Goal: Information Seeking & Learning: Learn about a topic

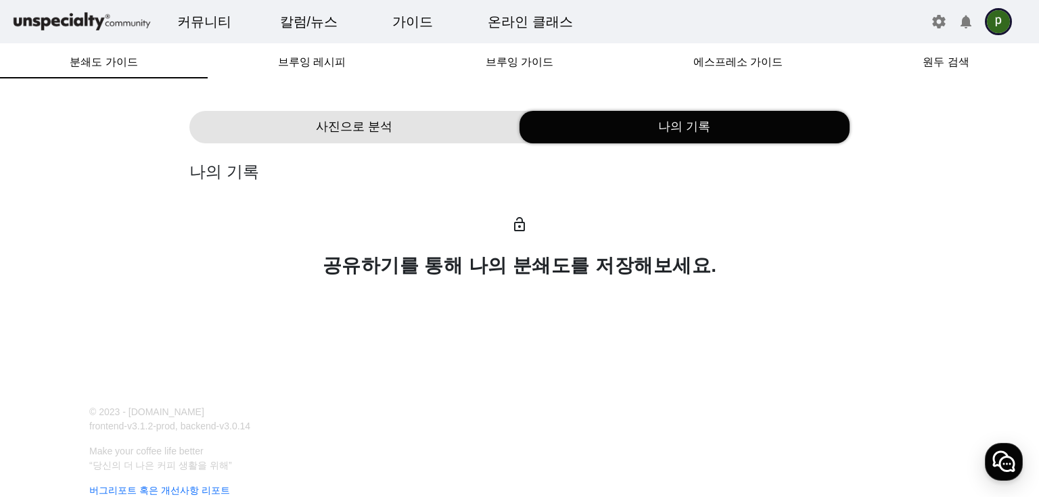
click at [438, 135] on div "사진으로 분석" at bounding box center [354, 127] width 330 height 32
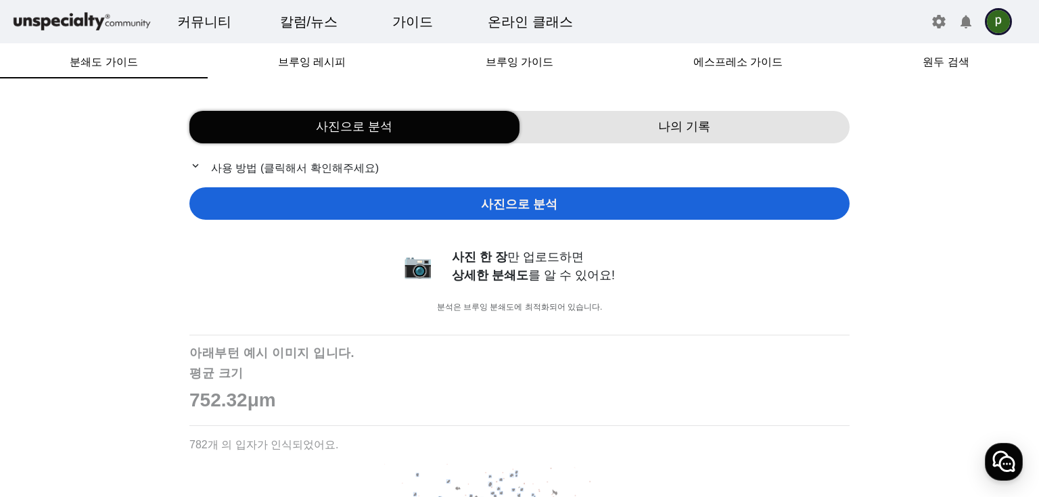
click at [630, 133] on div "나의 기록" at bounding box center [684, 127] width 330 height 32
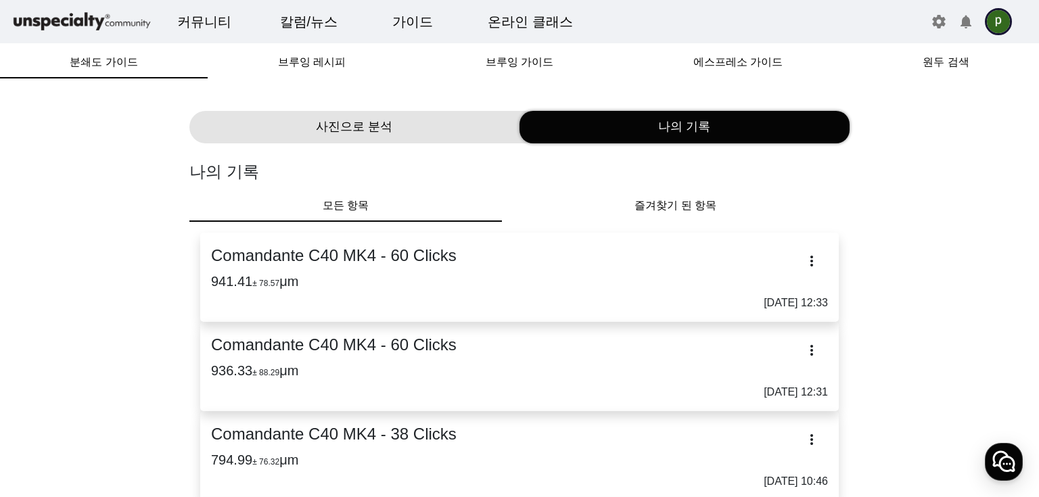
click at [599, 280] on h3 "941.41 ± 78.57 μm" at bounding box center [519, 281] width 617 height 16
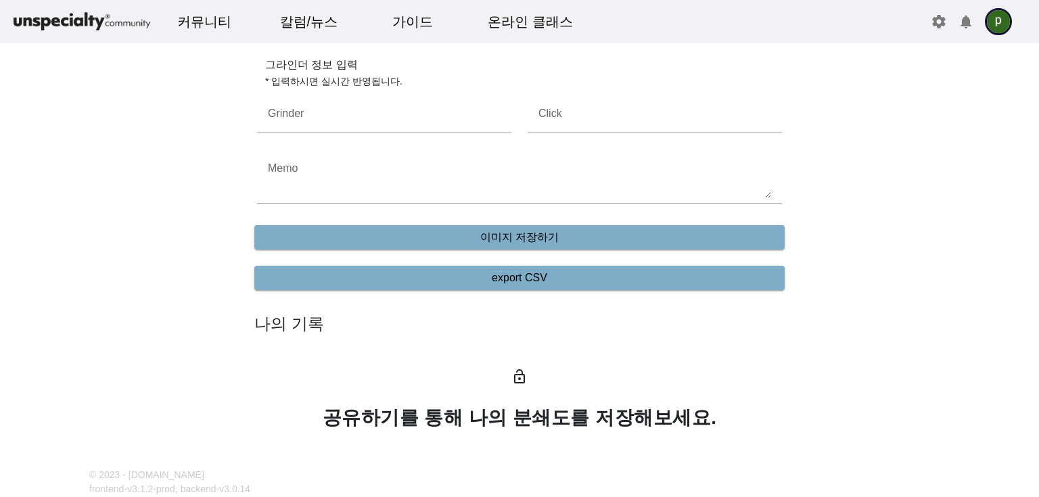
type input "**********"
type input "**"
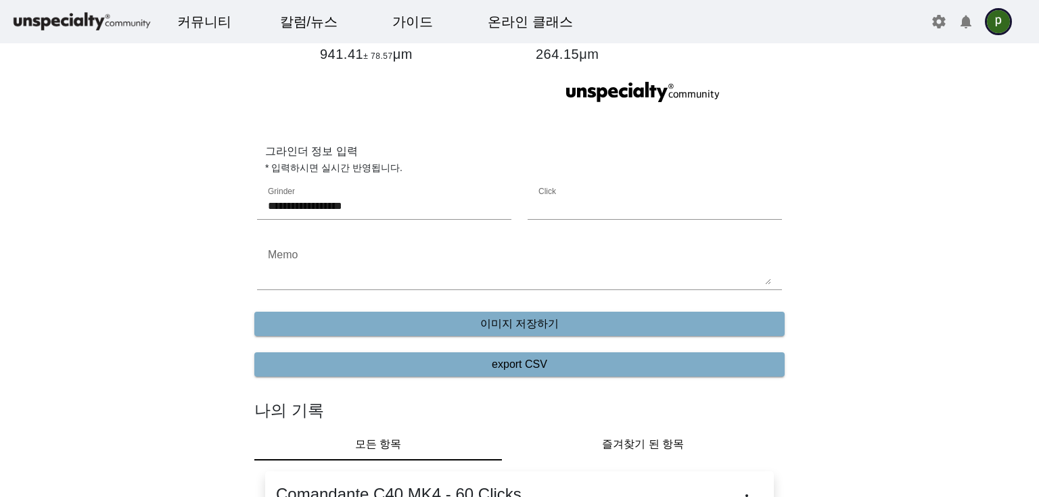
scroll to position [595, 0]
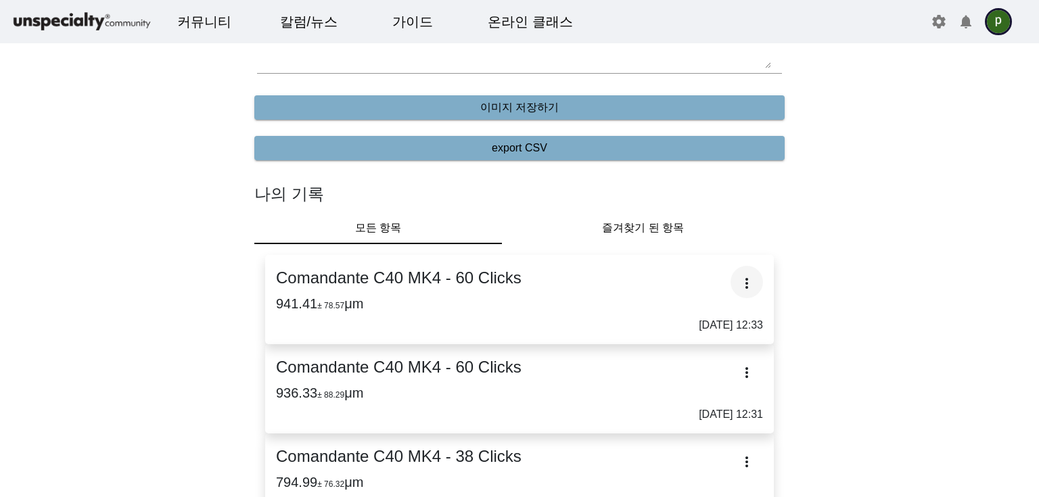
click at [744, 279] on span at bounding box center [746, 282] width 32 height 32
click at [825, 227] on div at bounding box center [519, 248] width 1039 height 497
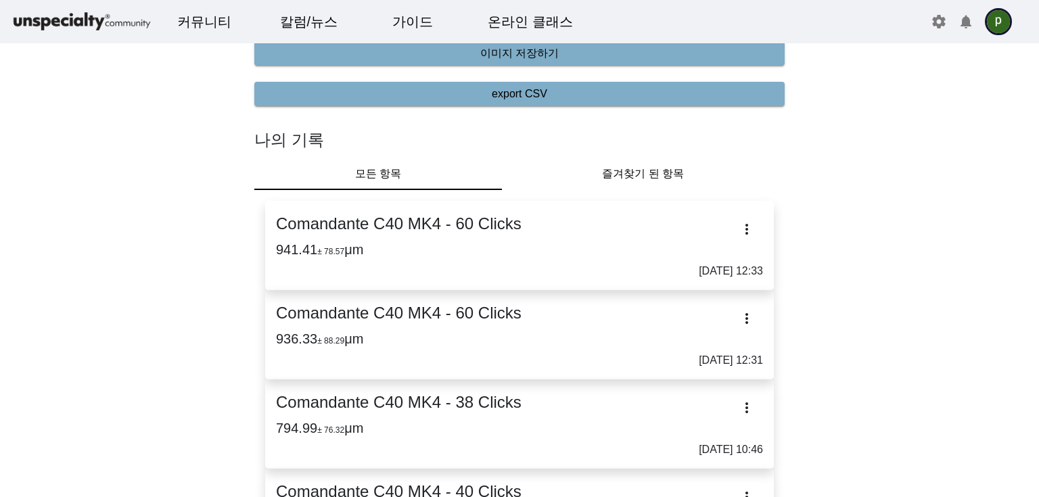
scroll to position [703, 0]
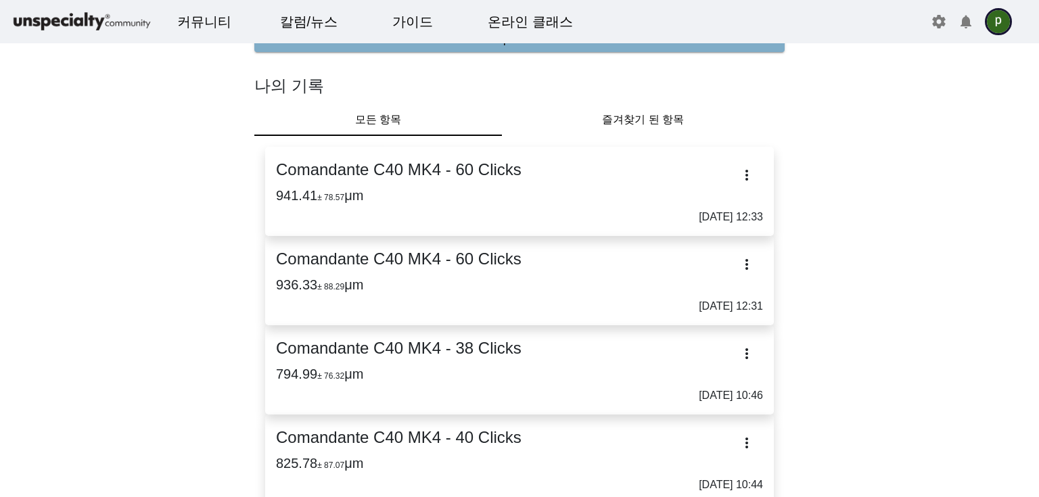
click at [526, 288] on h3 "936.33 ± 88.29 μm" at bounding box center [519, 285] width 487 height 16
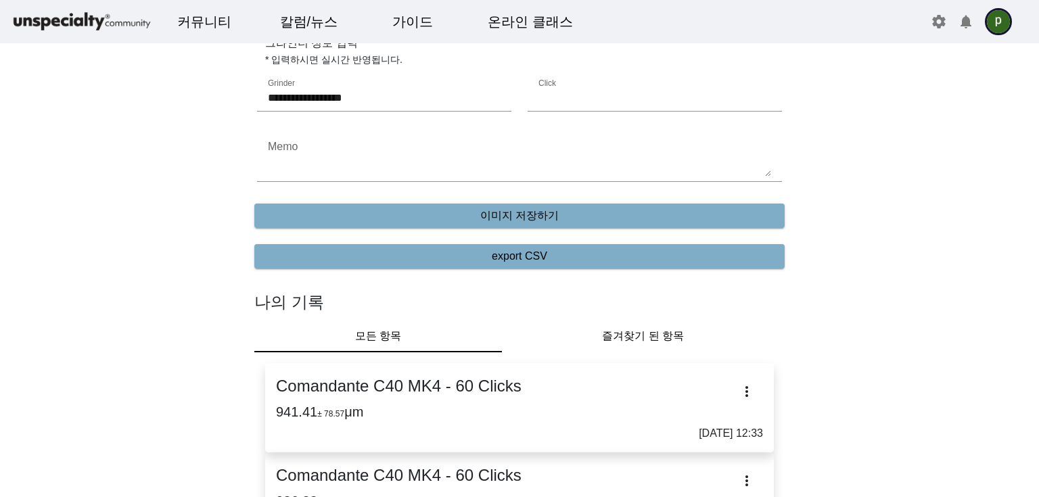
scroll to position [541, 0]
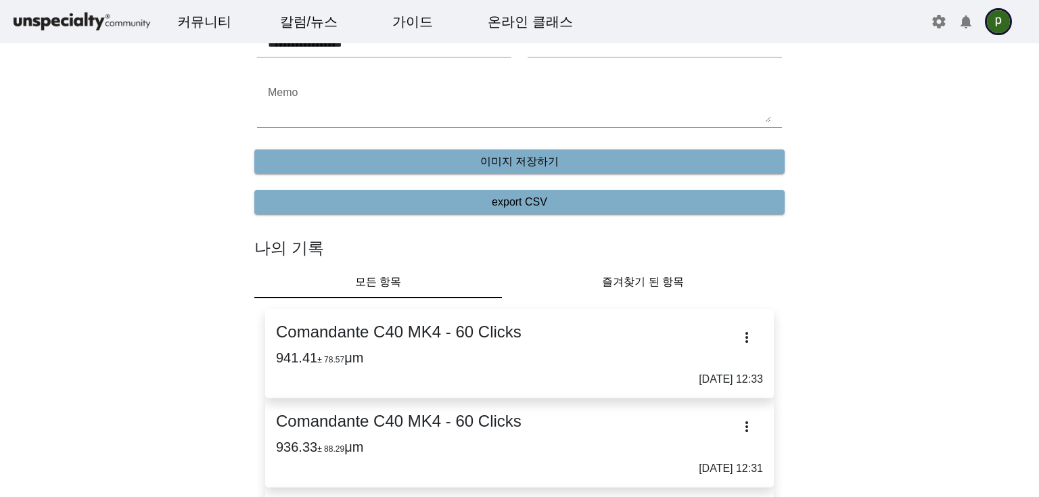
click at [510, 329] on h2 "Comandante C40 MK4 - 60 Clicks" at bounding box center [519, 332] width 487 height 24
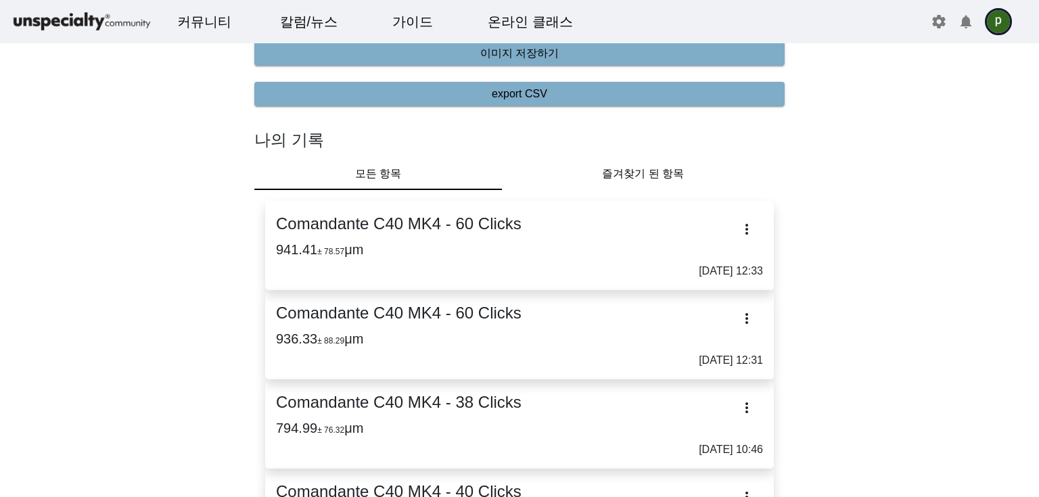
click at [475, 326] on link "Comandante C40 MK4 - 60 Clicks 936.33 ± 88.29 μm [DATE] 12:31" at bounding box center [519, 335] width 487 height 68
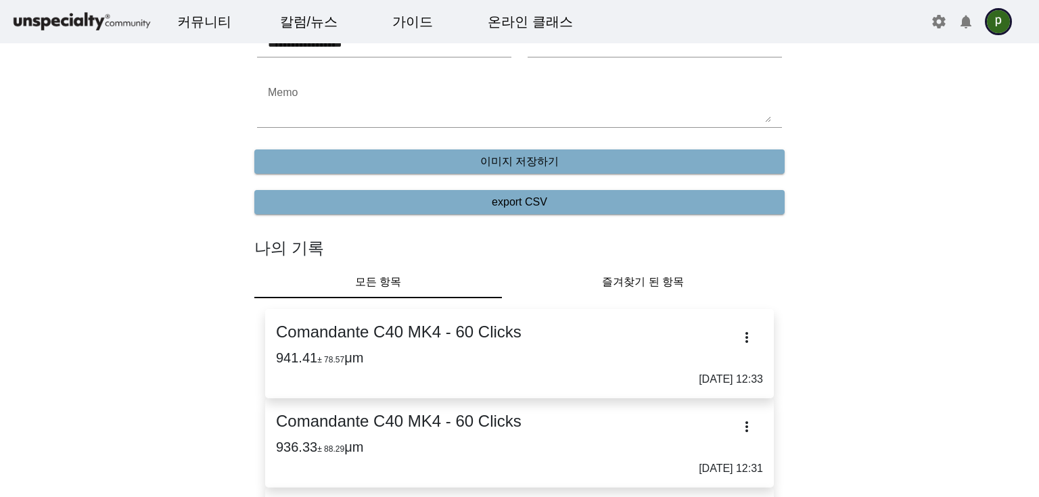
scroll to position [595, 0]
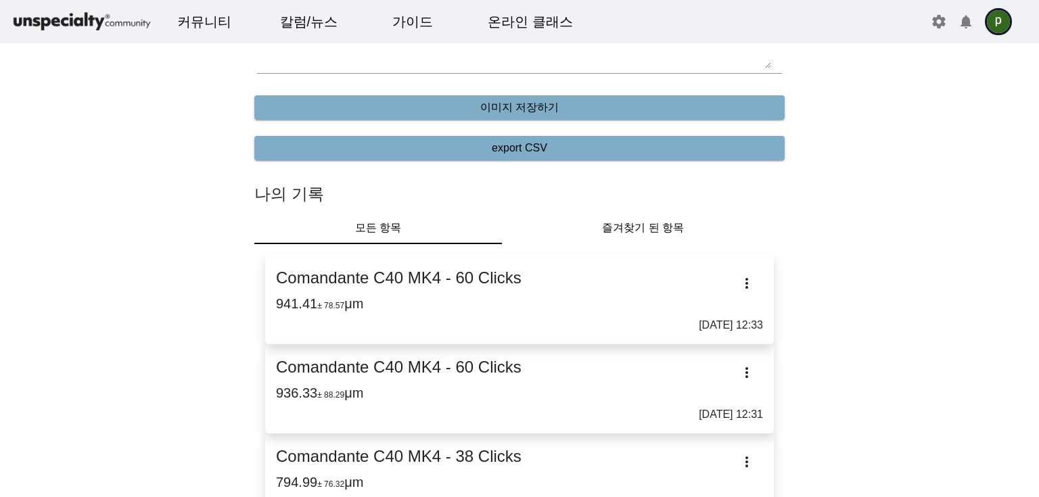
click at [462, 364] on h2 "Comandante C40 MK4 - 60 Clicks" at bounding box center [519, 367] width 487 height 24
click at [471, 373] on h2 "Comandante C40 MK4 - 60 Clicks" at bounding box center [519, 367] width 487 height 24
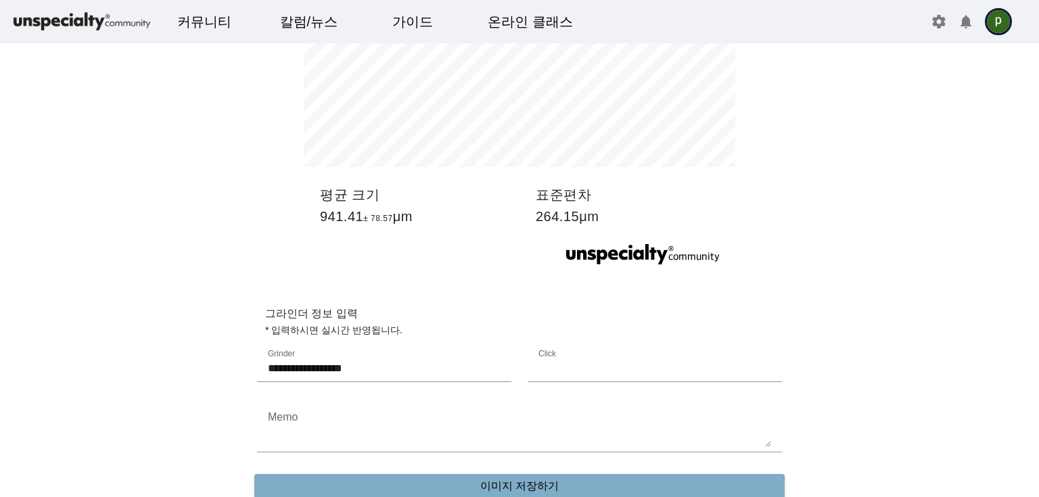
scroll to position [0, 0]
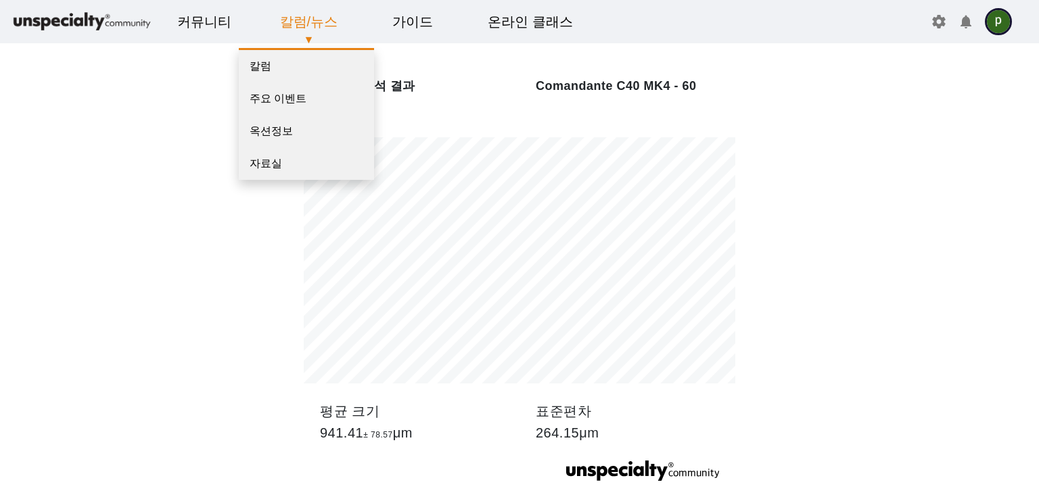
click at [325, 24] on link "칼럼/뉴스" at bounding box center [309, 21] width 80 height 37
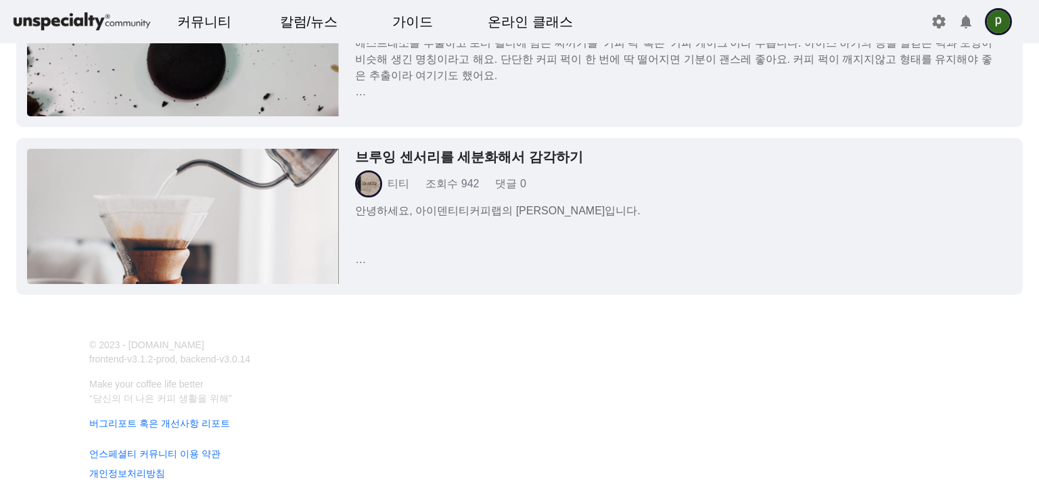
scroll to position [2975, 0]
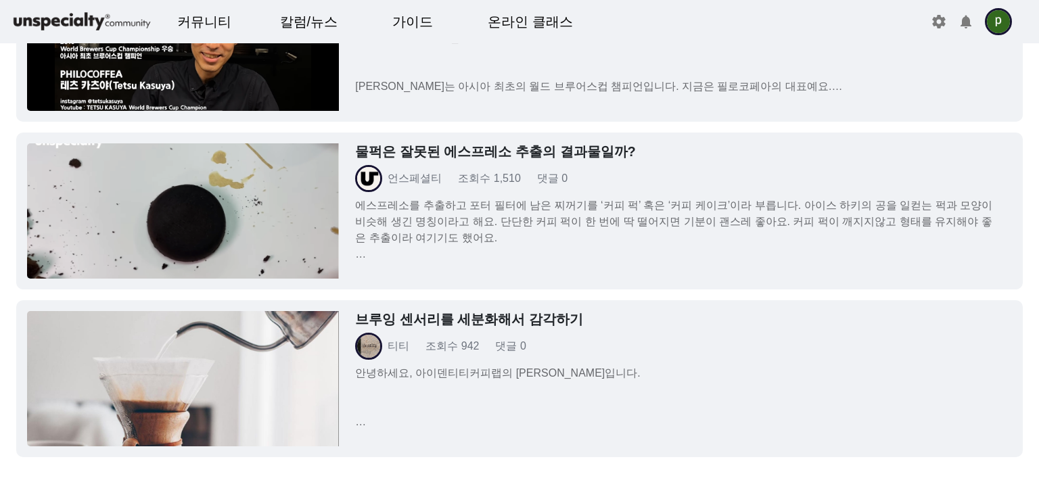
click at [422, 205] on p "에스프레소를 추출하고 포터 필터에 남은 찌꺼기를 ‘커피 퍽’ 혹은 ‘커피 케이크’이라 부릅니다. 아이스 하키의 공을 일컫는 퍽과 모양이 비슷해…" at bounding box center [675, 229] width 640 height 65
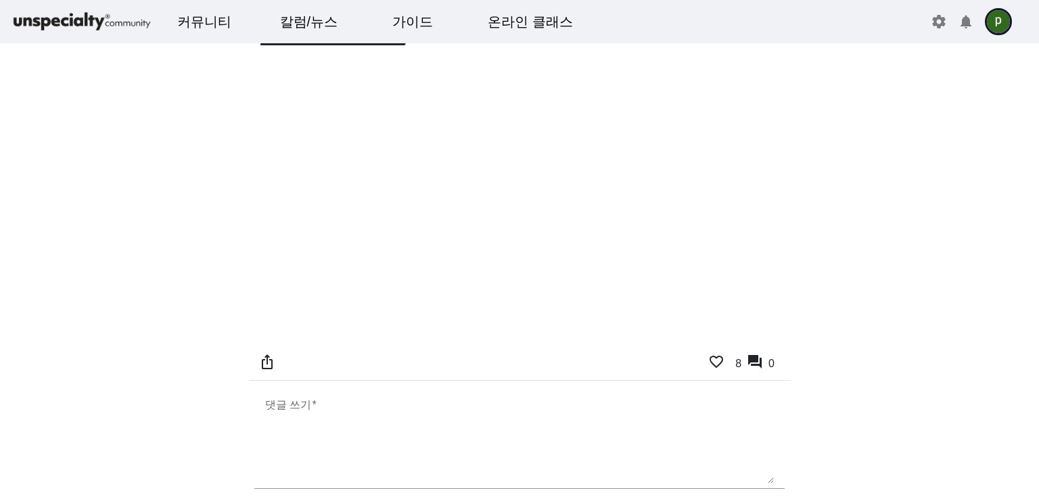
scroll to position [5301, 0]
